Goal: Check status: Check status

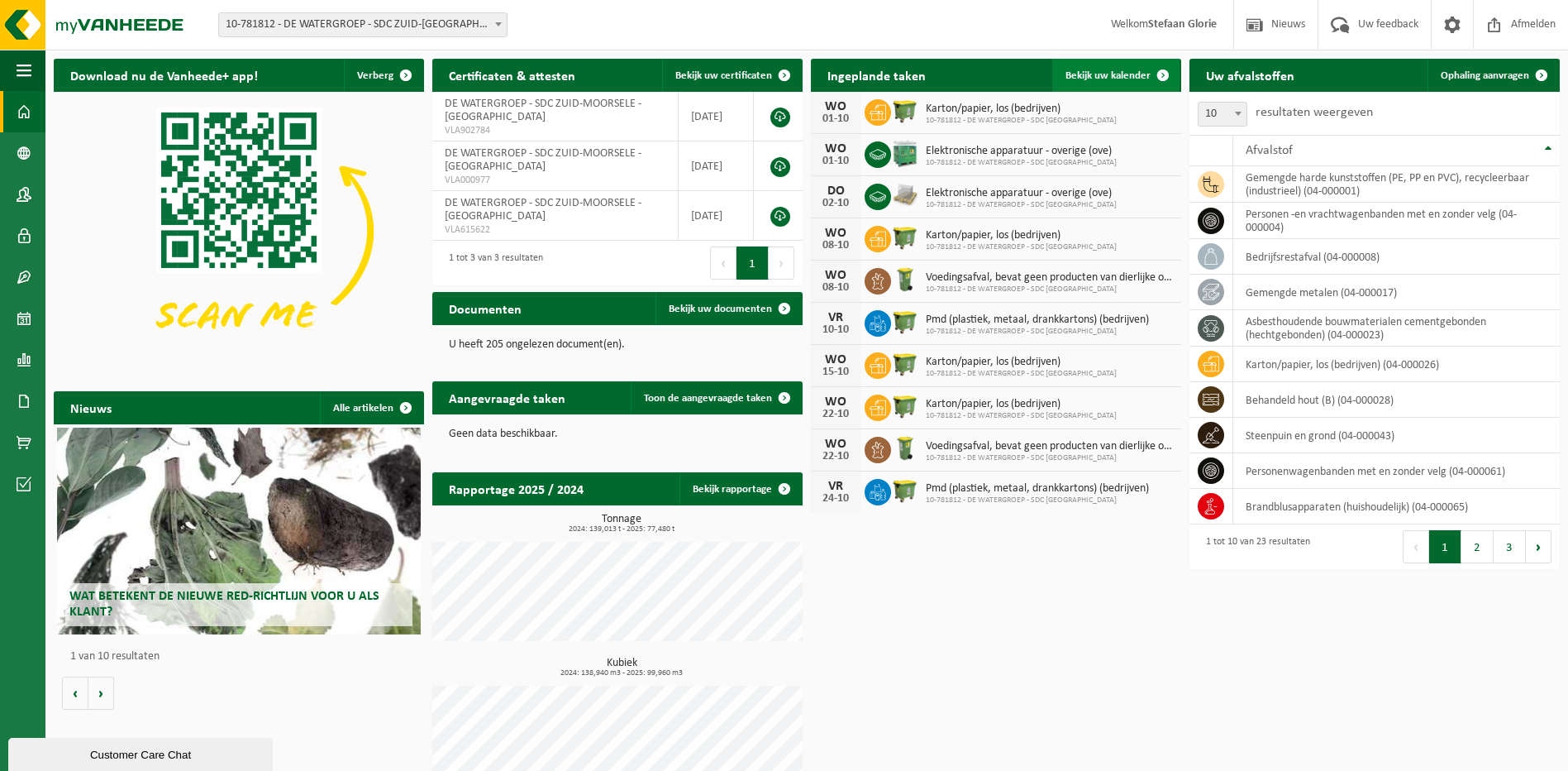
click at [1123, 65] on link "Bekijk uw kalender" at bounding box center [1116, 74] width 127 height 33
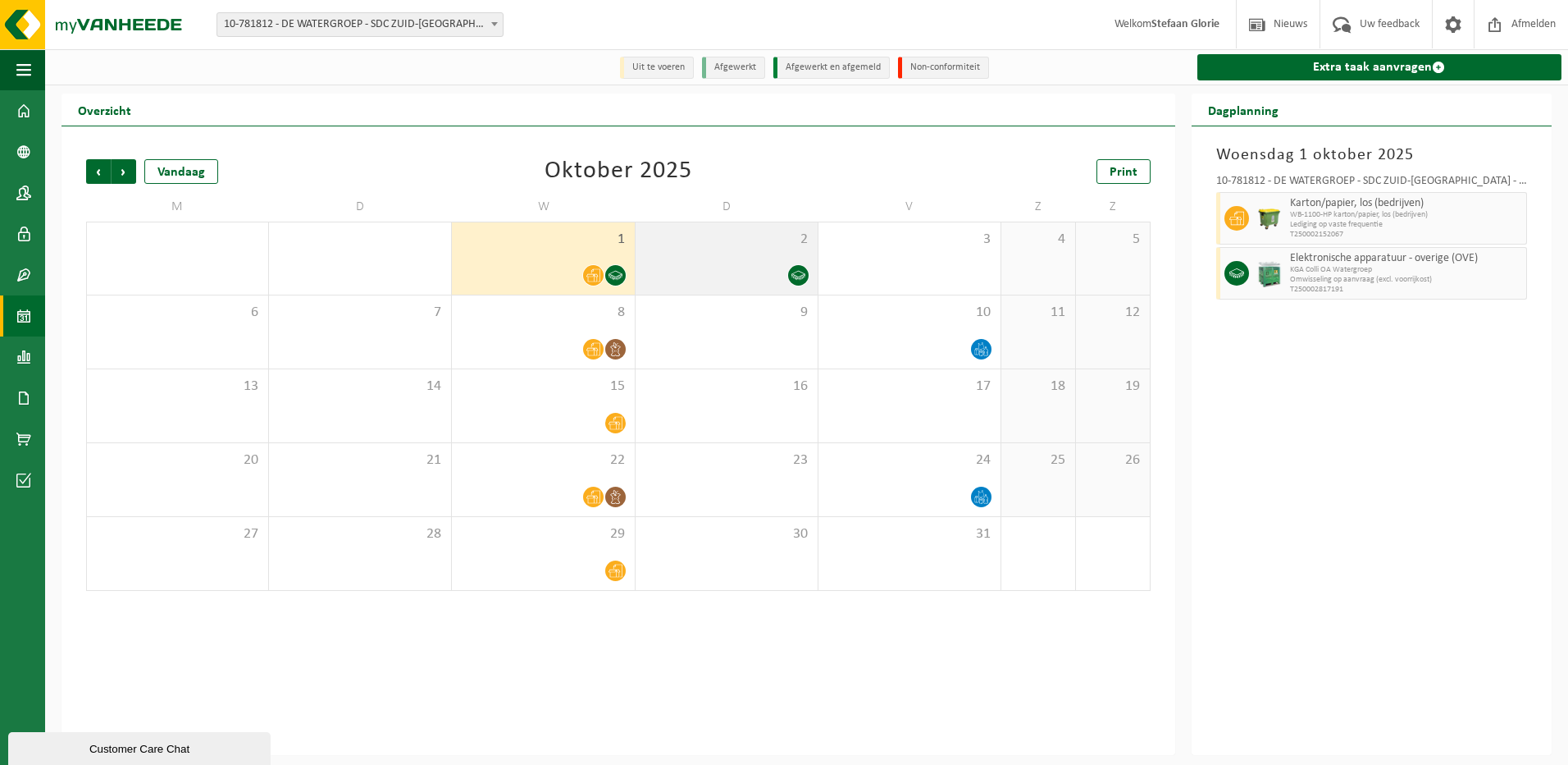
click at [795, 274] on icon at bounding box center [798, 275] width 14 height 14
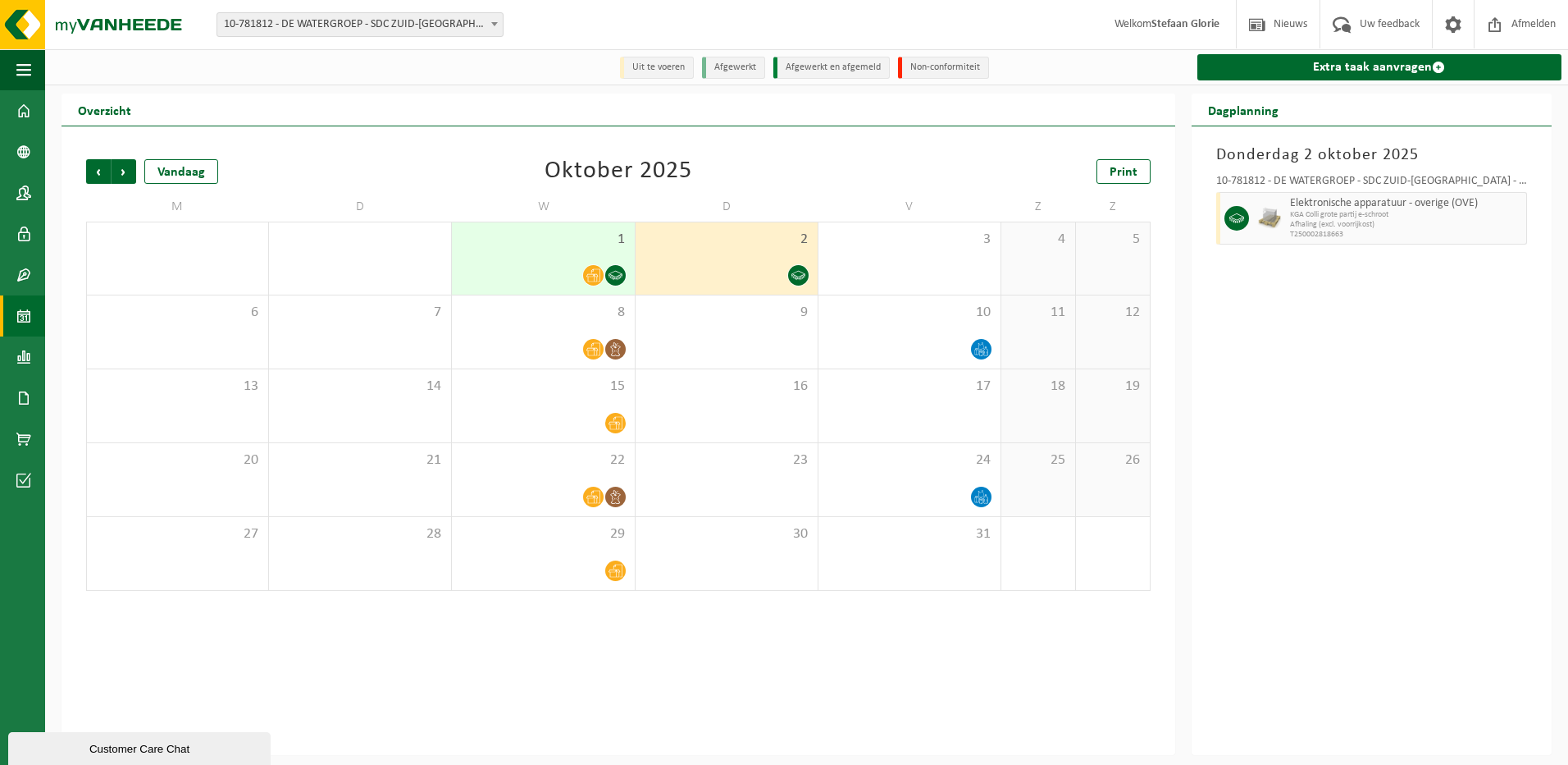
click at [609, 274] on icon at bounding box center [616, 275] width 14 height 14
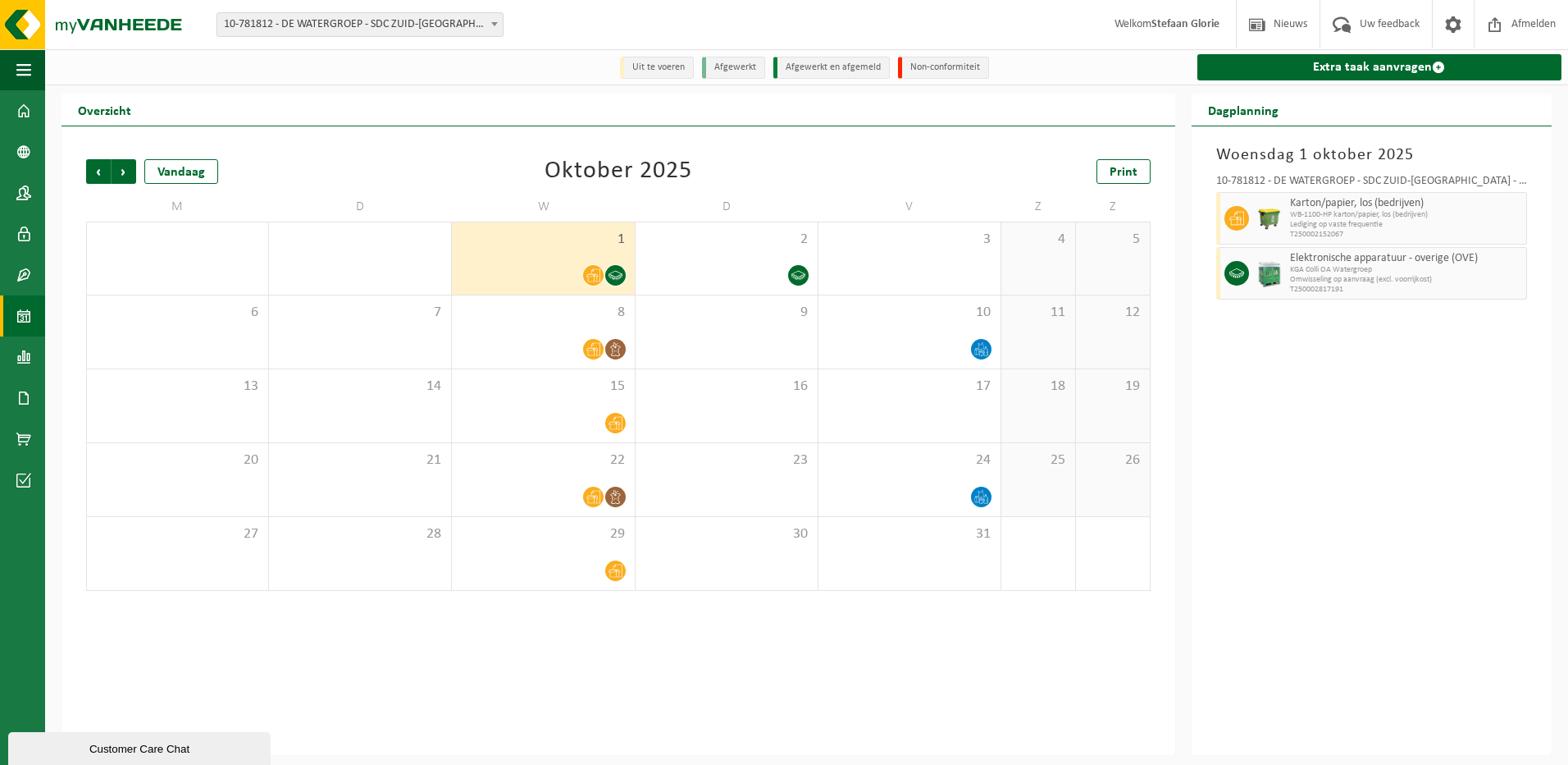
click at [1365, 442] on div "Woensdag 1 oktober 2025 10-781812 - DE WATERGROEP - SDC ZUID-MOORSELE - MOORSEL…" at bounding box center [1372, 440] width 360 height 628
